Goal: Information Seeking & Learning: Learn about a topic

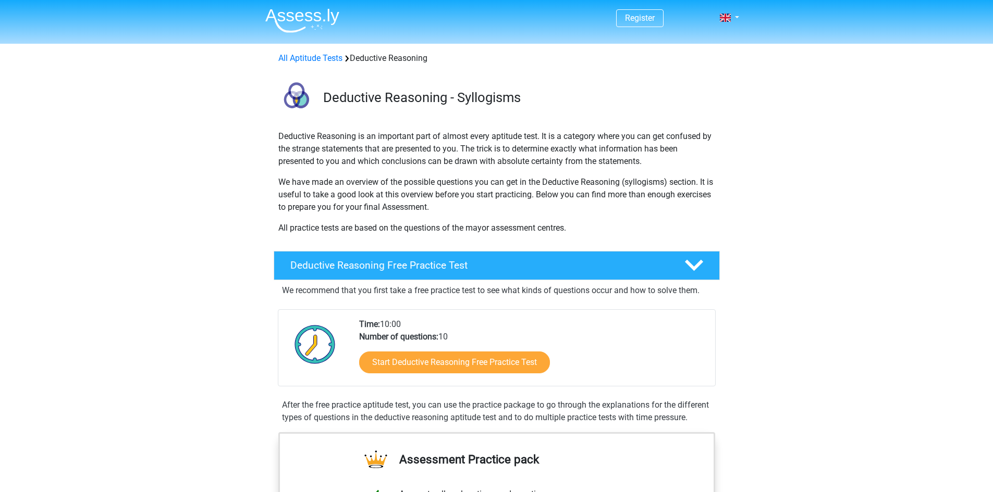
click at [628, 33] on nav "Register Nederlands English" at bounding box center [496, 19] width 479 height 34
click at [392, 368] on link "Start Deductive Reasoning Free Practice Test" at bounding box center [454, 363] width 191 height 22
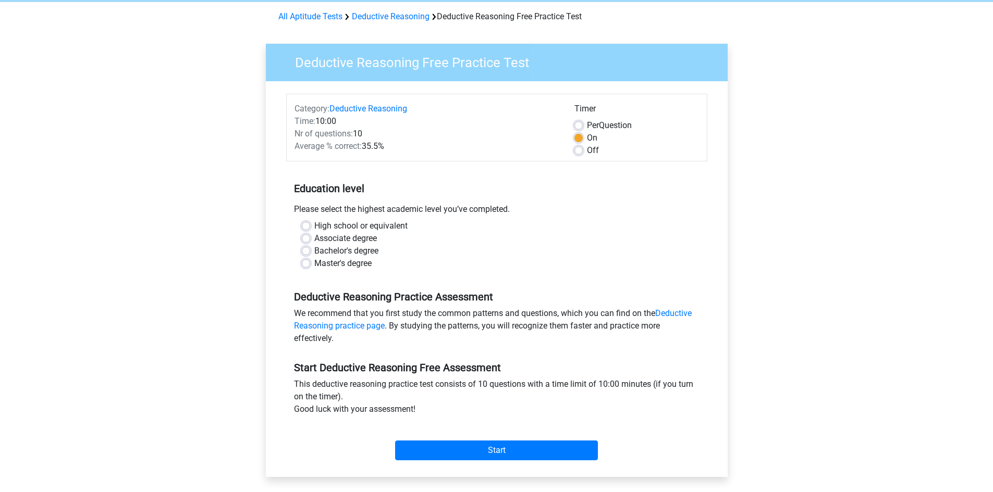
scroll to position [45, 0]
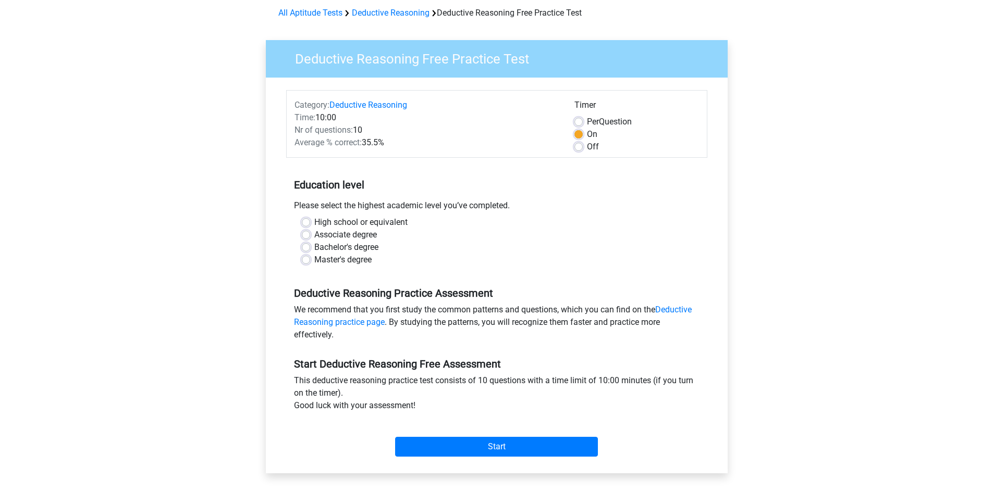
click at [314, 220] on label "High school or equivalent" at bounding box center [360, 222] width 93 height 13
click at [306, 220] on input "High school or equivalent" at bounding box center [306, 221] width 8 height 10
radio input "true"
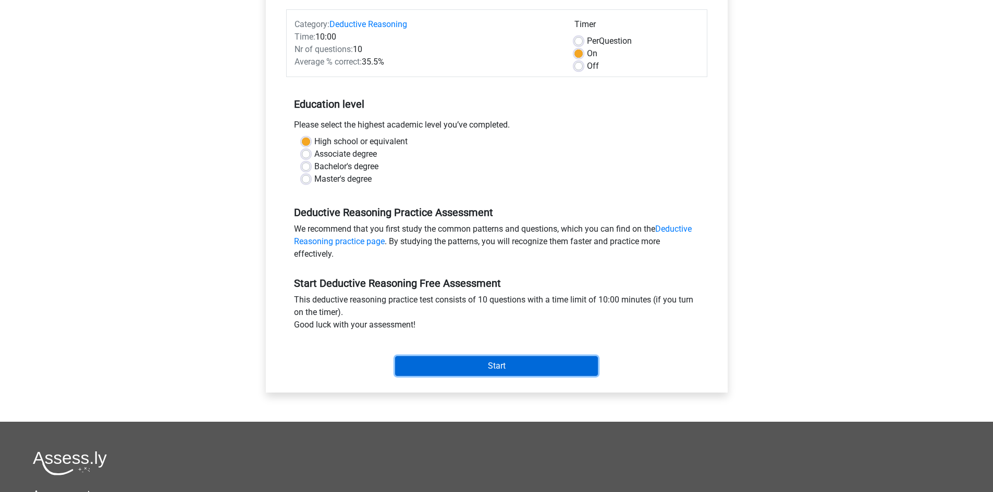
click at [487, 368] on input "Start" at bounding box center [496, 366] width 203 height 20
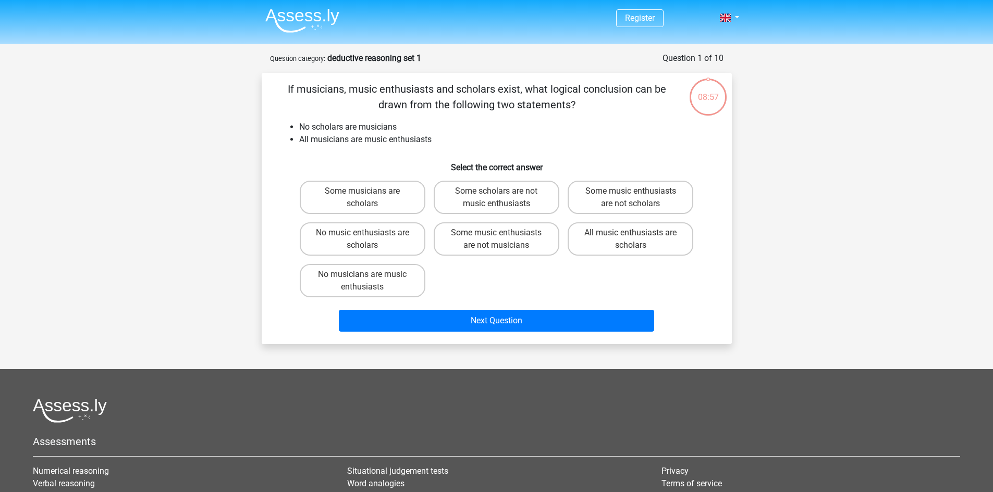
click at [407, 191] on label "Some musicians are scholars" at bounding box center [363, 197] width 126 height 33
click at [369, 191] on input "Some musicians are scholars" at bounding box center [365, 194] width 7 height 7
radio input "true"
click at [403, 192] on label "Some musicians are scholars" at bounding box center [363, 197] width 126 height 33
click at [369, 192] on input "Some musicians are scholars" at bounding box center [365, 194] width 7 height 7
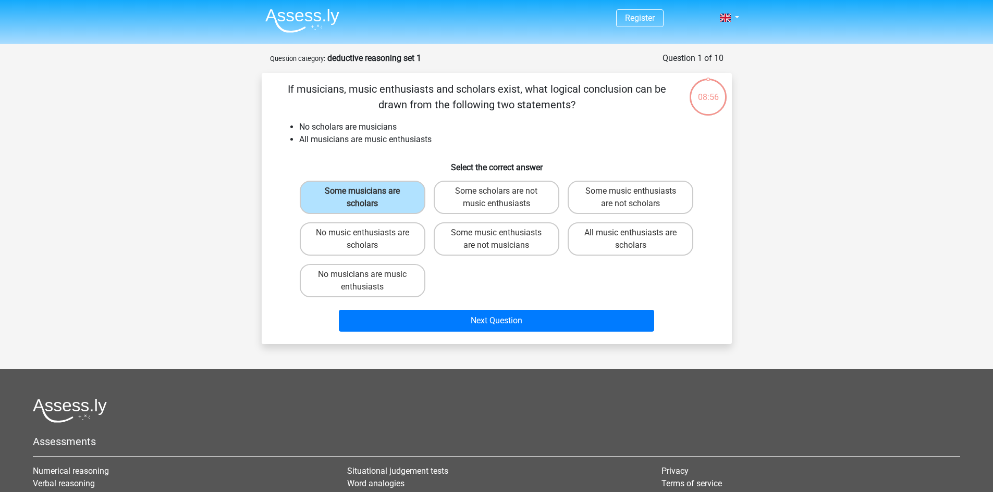
click at [509, 205] on label "Some scholars are not music enthusiasts" at bounding box center [497, 197] width 126 height 33
click at [503, 198] on input "Some scholars are not music enthusiasts" at bounding box center [499, 194] width 7 height 7
radio input "true"
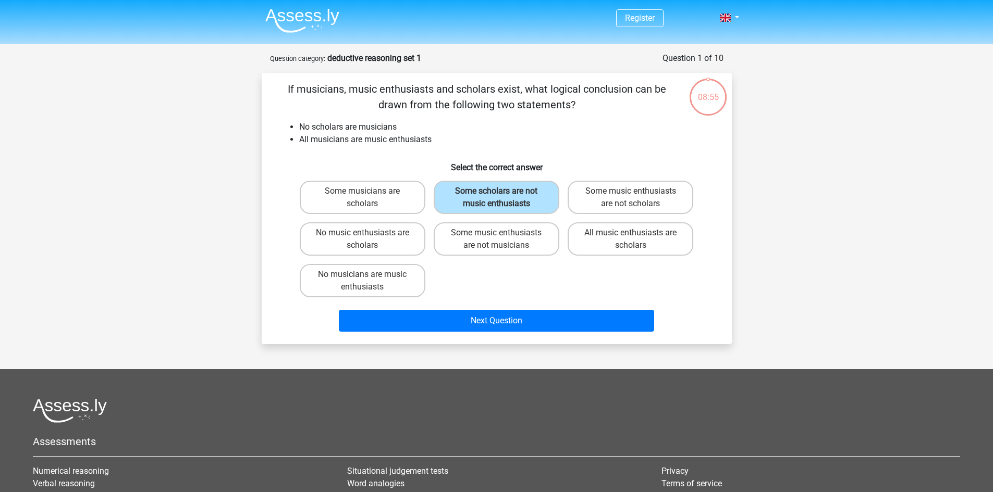
click at [495, 234] on label "Some music enthusiasts are not musicians" at bounding box center [497, 239] width 126 height 33
click at [496, 234] on input "Some music enthusiasts are not musicians" at bounding box center [499, 236] width 7 height 7
radio input "true"
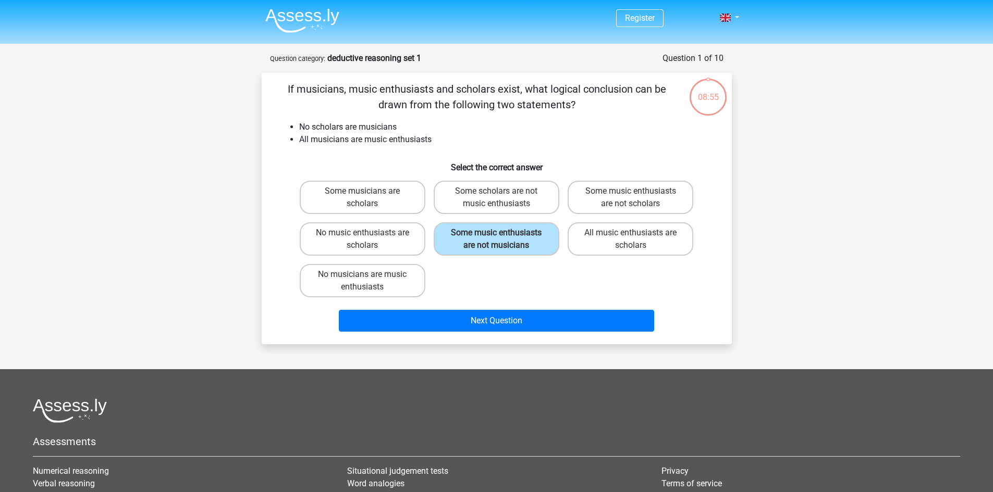
click at [570, 214] on div "Some music enthusiasts are not scholars" at bounding box center [630, 197] width 126 height 33
click at [596, 211] on label "Some music enthusiasts are not scholars" at bounding box center [630, 197] width 126 height 33
click at [631, 198] on input "Some music enthusiasts are not scholars" at bounding box center [634, 194] width 7 height 7
radio input "true"
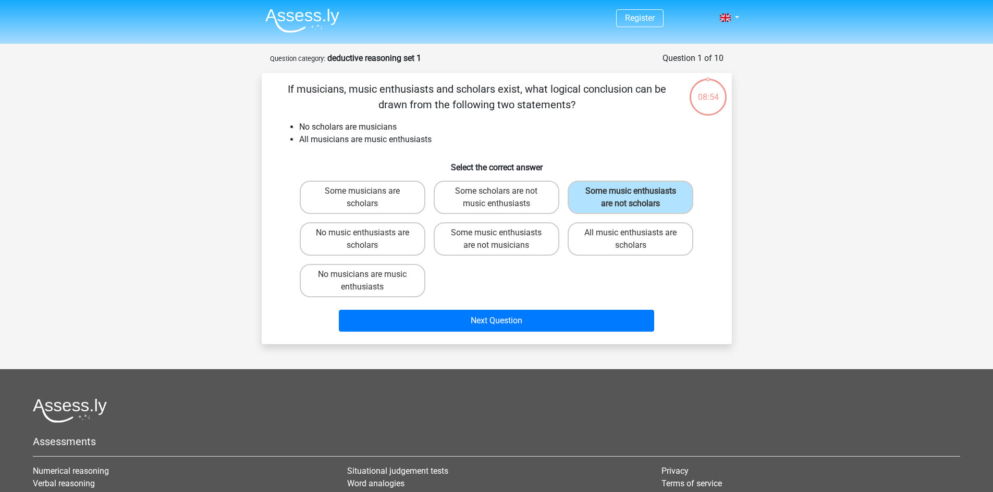
click at [593, 258] on div "All music enthusiasts are scholars" at bounding box center [630, 239] width 134 height 42
click at [603, 244] on label "All music enthusiasts are scholars" at bounding box center [630, 239] width 126 height 33
click at [631, 240] on input "All music enthusiasts are scholars" at bounding box center [634, 236] width 7 height 7
radio input "true"
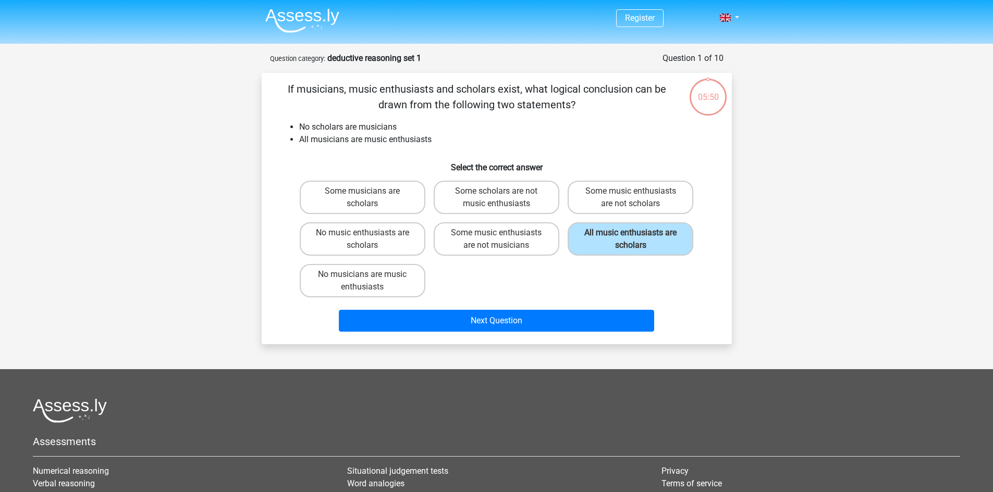
click at [504, 246] on label "Some music enthusiasts are not musicians" at bounding box center [497, 239] width 126 height 33
click at [503, 240] on input "Some music enthusiasts are not musicians" at bounding box center [499, 236] width 7 height 7
radio input "true"
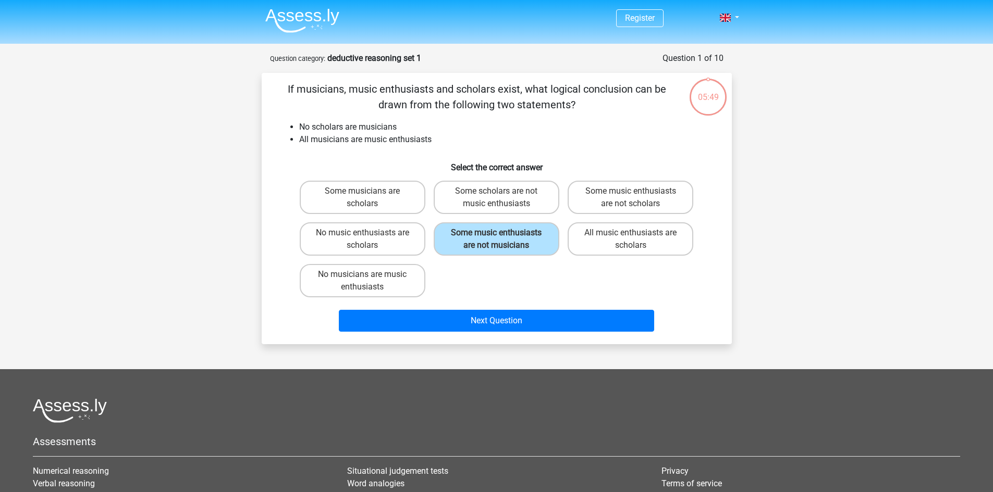
click at [663, 232] on label "All music enthusiasts are scholars" at bounding box center [630, 239] width 126 height 33
click at [637, 233] on input "All music enthusiasts are scholars" at bounding box center [634, 236] width 7 height 7
radio input "true"
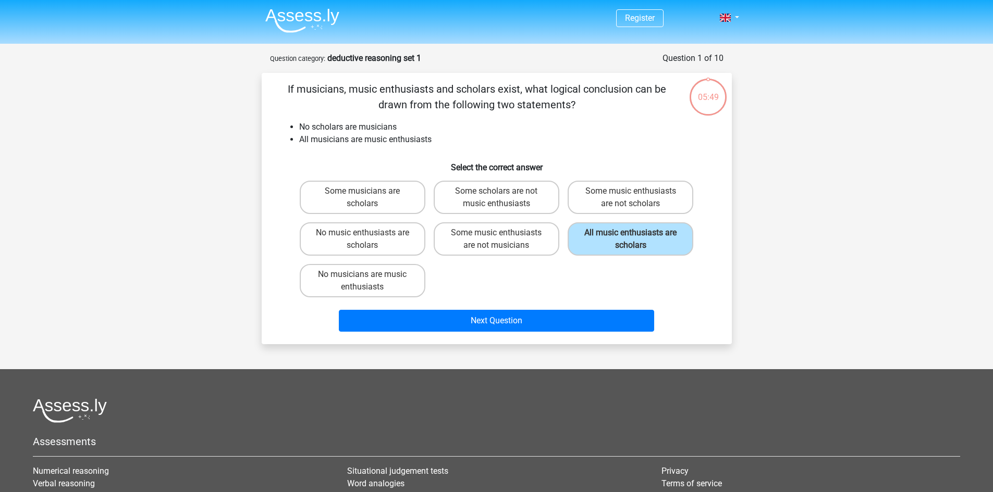
click at [511, 235] on label "Some music enthusiasts are not musicians" at bounding box center [497, 239] width 126 height 33
click at [503, 235] on input "Some music enthusiasts are not musicians" at bounding box center [499, 236] width 7 height 7
radio input "true"
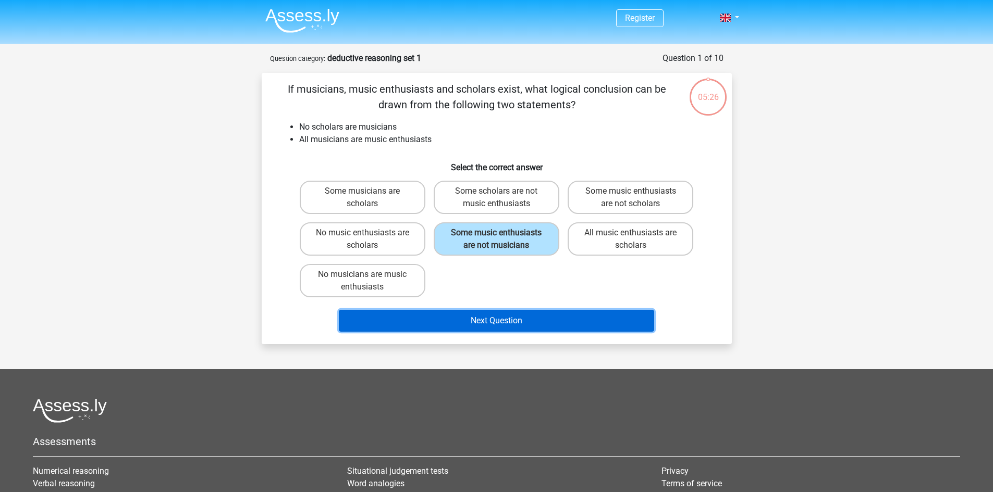
click at [514, 317] on button "Next Question" at bounding box center [496, 321] width 315 height 22
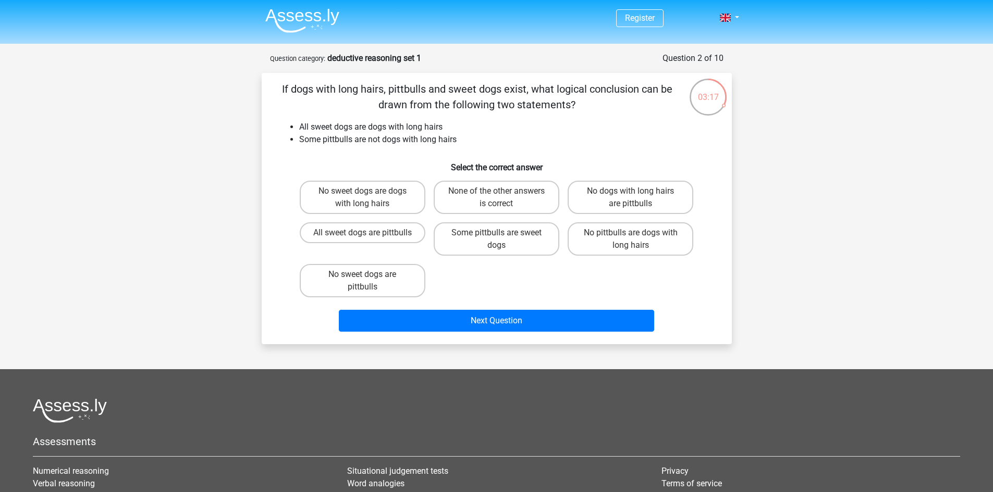
click at [416, 275] on label "No sweet dogs are pittbulls" at bounding box center [363, 280] width 126 height 33
click at [369, 275] on input "No sweet dogs are pittbulls" at bounding box center [365, 278] width 7 height 7
radio input "true"
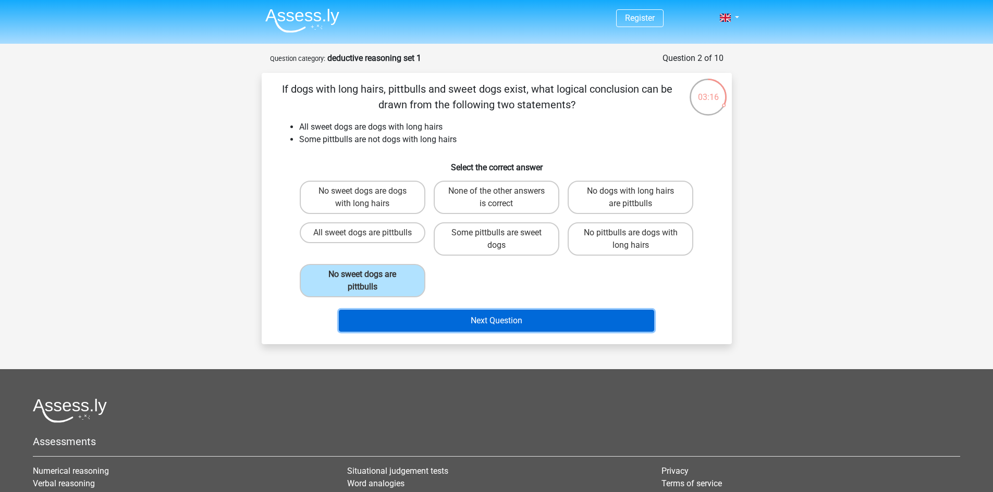
click at [478, 320] on button "Next Question" at bounding box center [496, 321] width 315 height 22
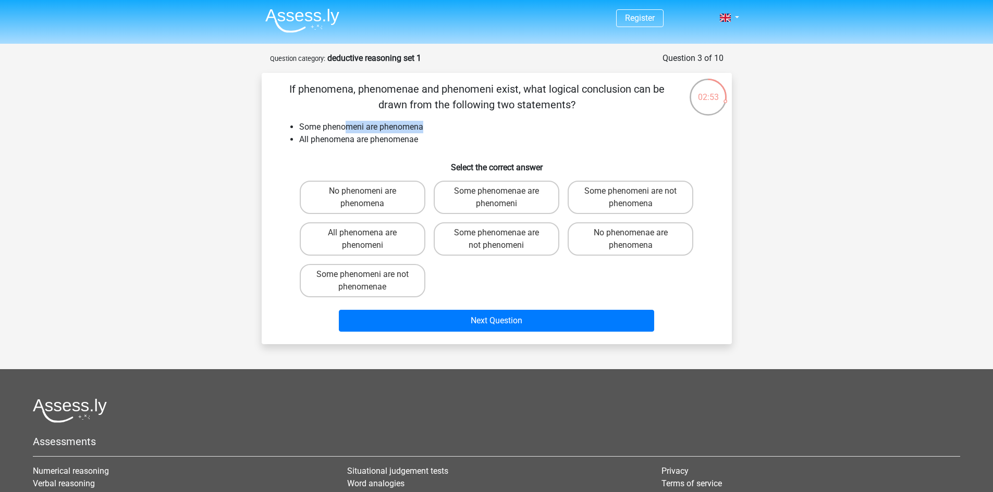
drag, startPoint x: 552, startPoint y: 115, endPoint x: 347, endPoint y: 116, distance: 205.3
click at [347, 116] on div "If phenomena, phenomenae and phenomeni exist, what logical conclusion can be dr…" at bounding box center [497, 208] width 462 height 255
drag, startPoint x: 300, startPoint y: 91, endPoint x: 492, endPoint y: 89, distance: 192.3
click at [492, 89] on p "If phenomena, phenomenae and phenomeni exist, what logical conclusion can be dr…" at bounding box center [477, 96] width 398 height 31
copy p "phenomena, phenomenae and phenomeni"
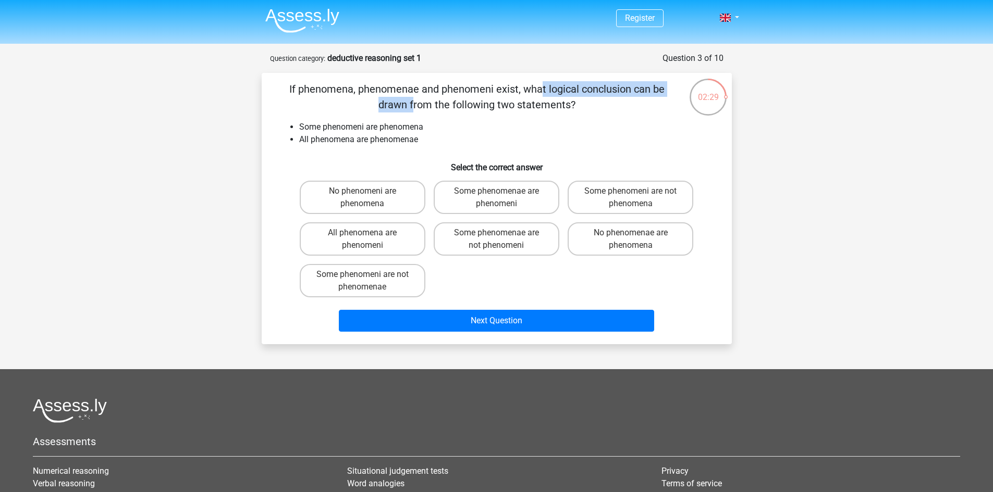
click at [569, 129] on li "Some phenomeni are phenomena" at bounding box center [507, 127] width 416 height 13
drag, startPoint x: 300, startPoint y: 92, endPoint x: 494, endPoint y: 96, distance: 193.9
click at [494, 96] on p "If phenomena, phenomenae and phenomeni exist, what logical conclusion can be dr…" at bounding box center [477, 96] width 398 height 31
click at [499, 109] on p "If phenomena, phenomenae and phenomeni exist, what logical conclusion can be dr…" at bounding box center [477, 96] width 398 height 31
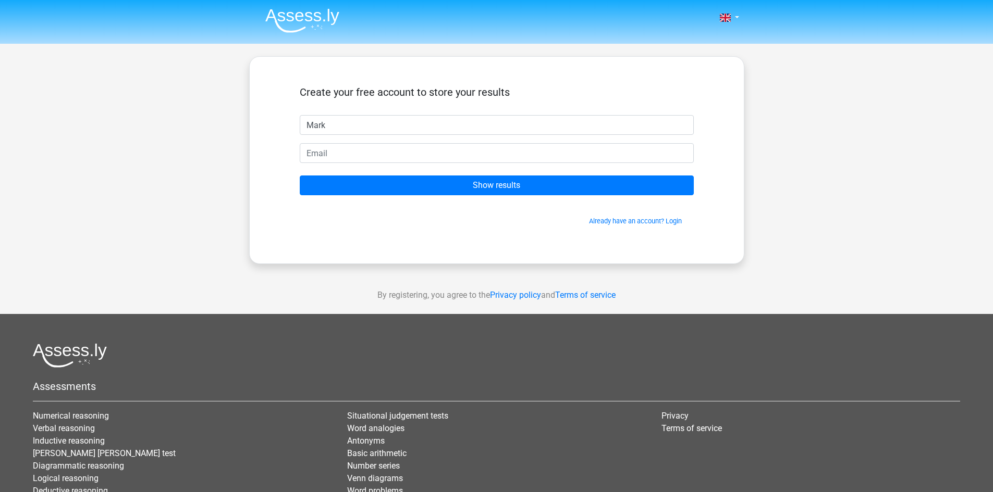
type input "Mark"
click at [446, 147] on input "email" at bounding box center [497, 153] width 394 height 20
type input "15bmarian07@b.alsahwa.edu.om"
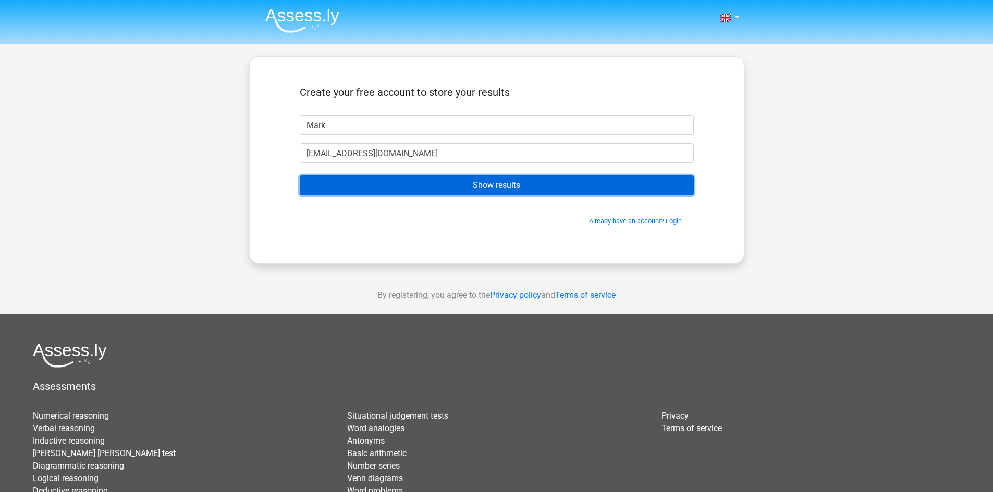
click at [421, 185] on input "Show results" at bounding box center [497, 186] width 394 height 20
